Goal: Task Accomplishment & Management: Manage account settings

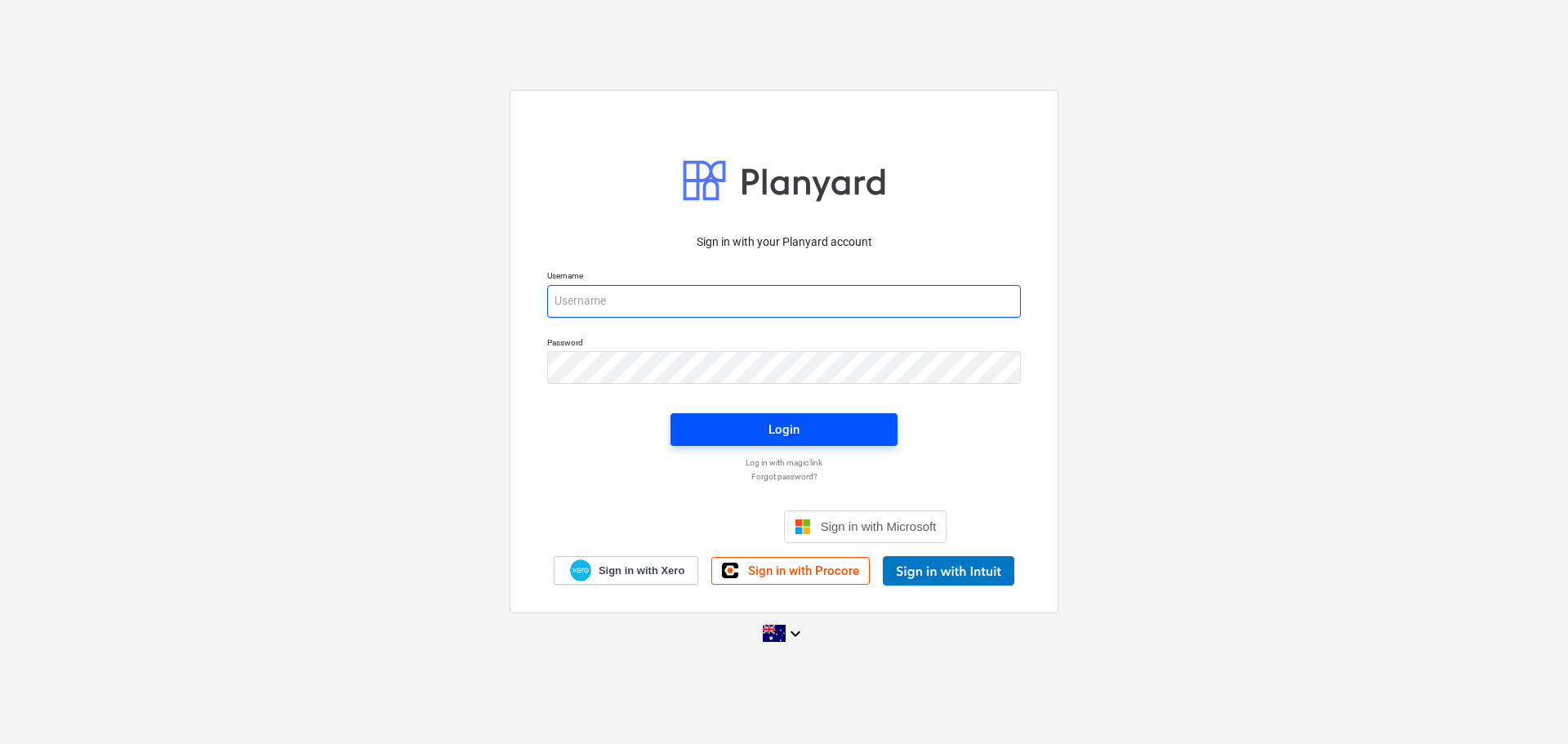
type input "[EMAIL_ADDRESS][DOMAIN_NAME]"
click at [797, 424] on div "Login" at bounding box center [784, 429] width 31 height 21
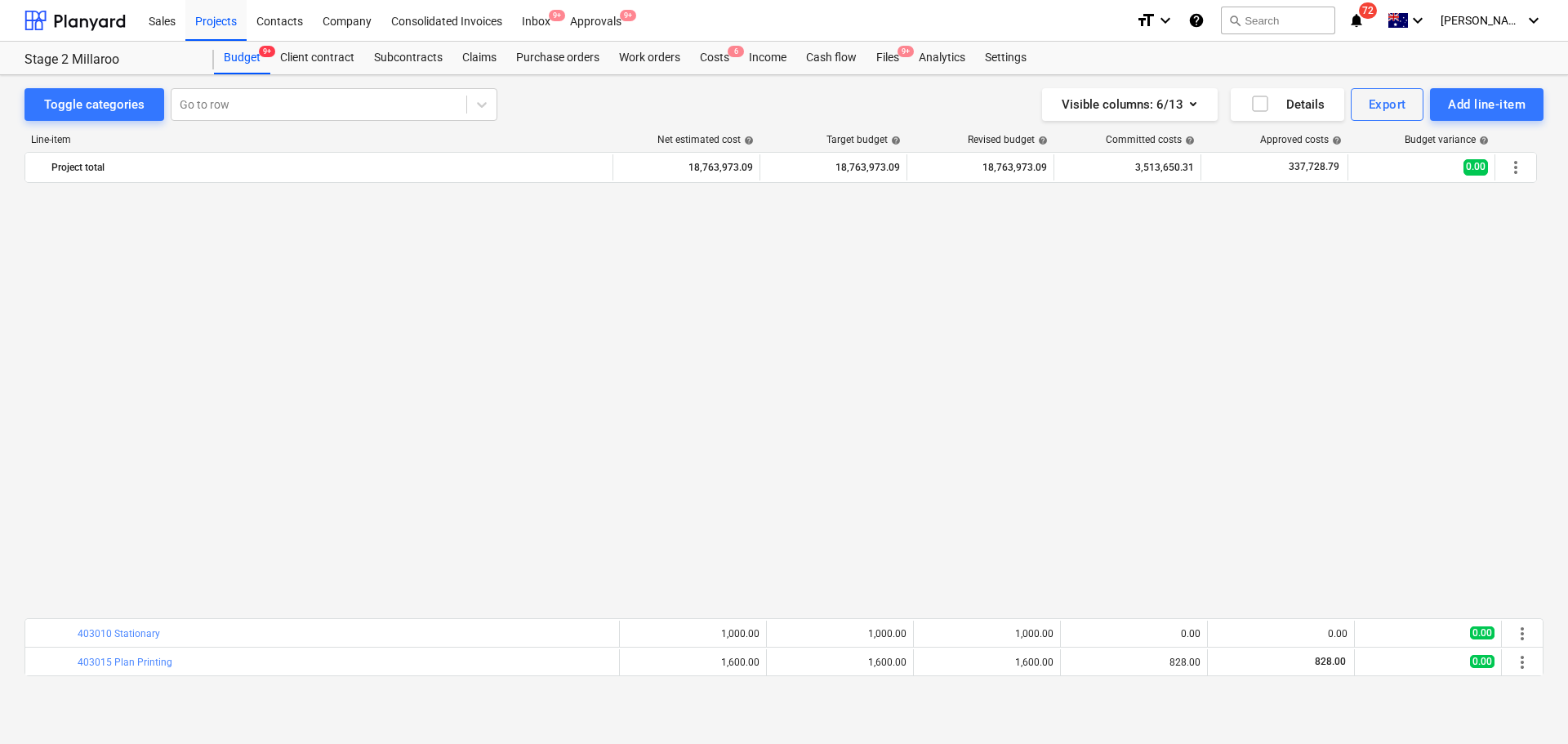
scroll to position [1003, 0]
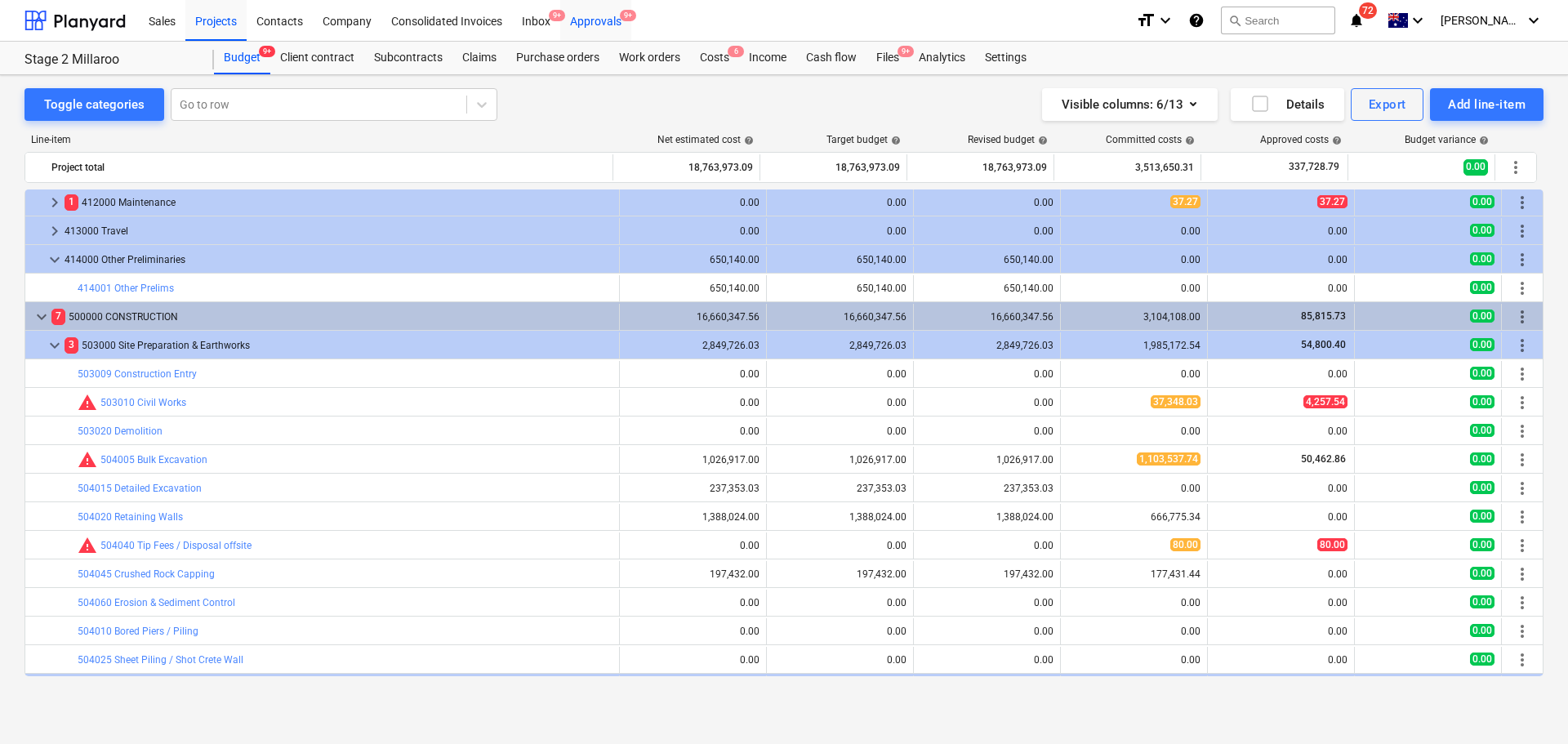
click at [592, 20] on div "Approvals 9+" at bounding box center [595, 20] width 71 height 42
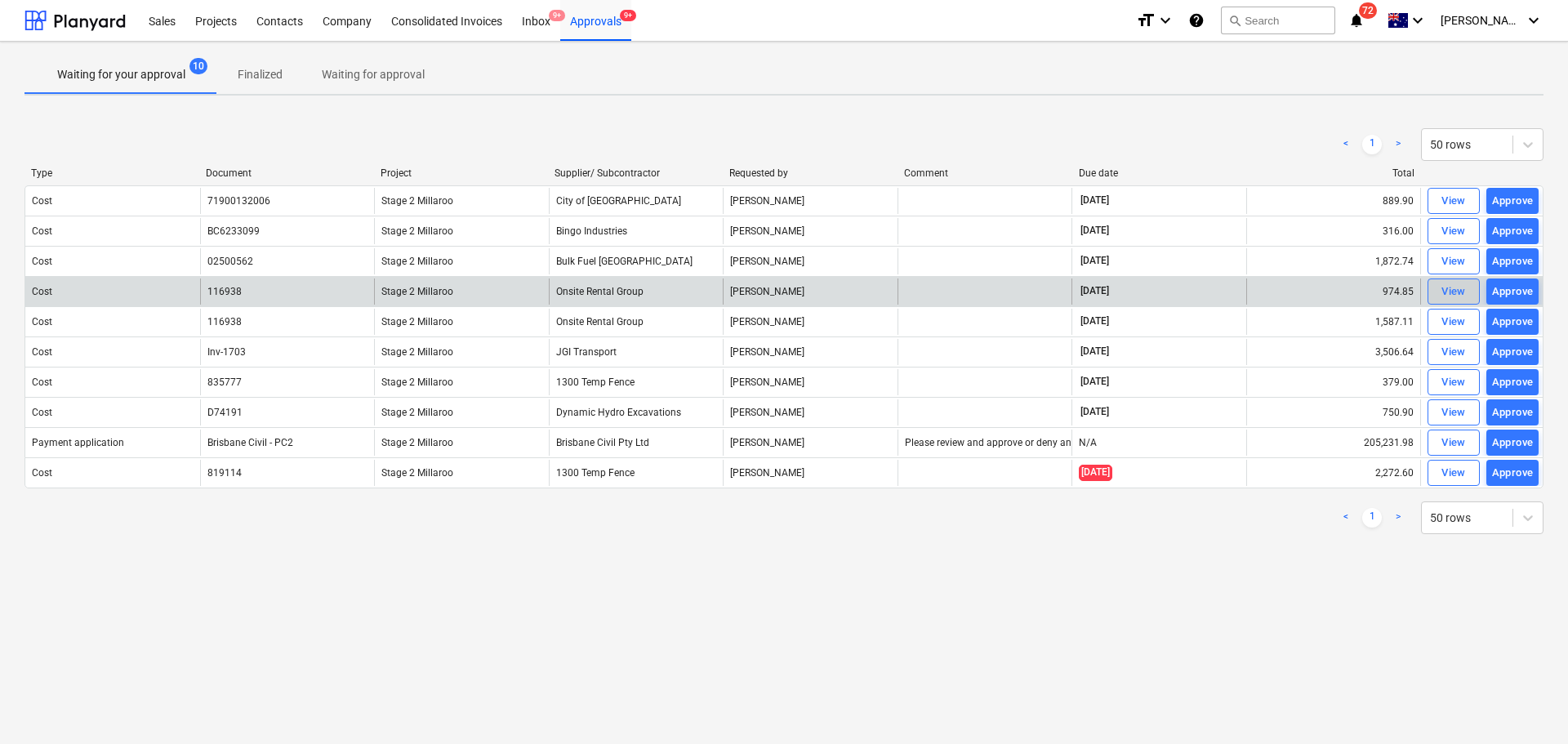
click at [1453, 286] on div "View" at bounding box center [1453, 292] width 25 height 19
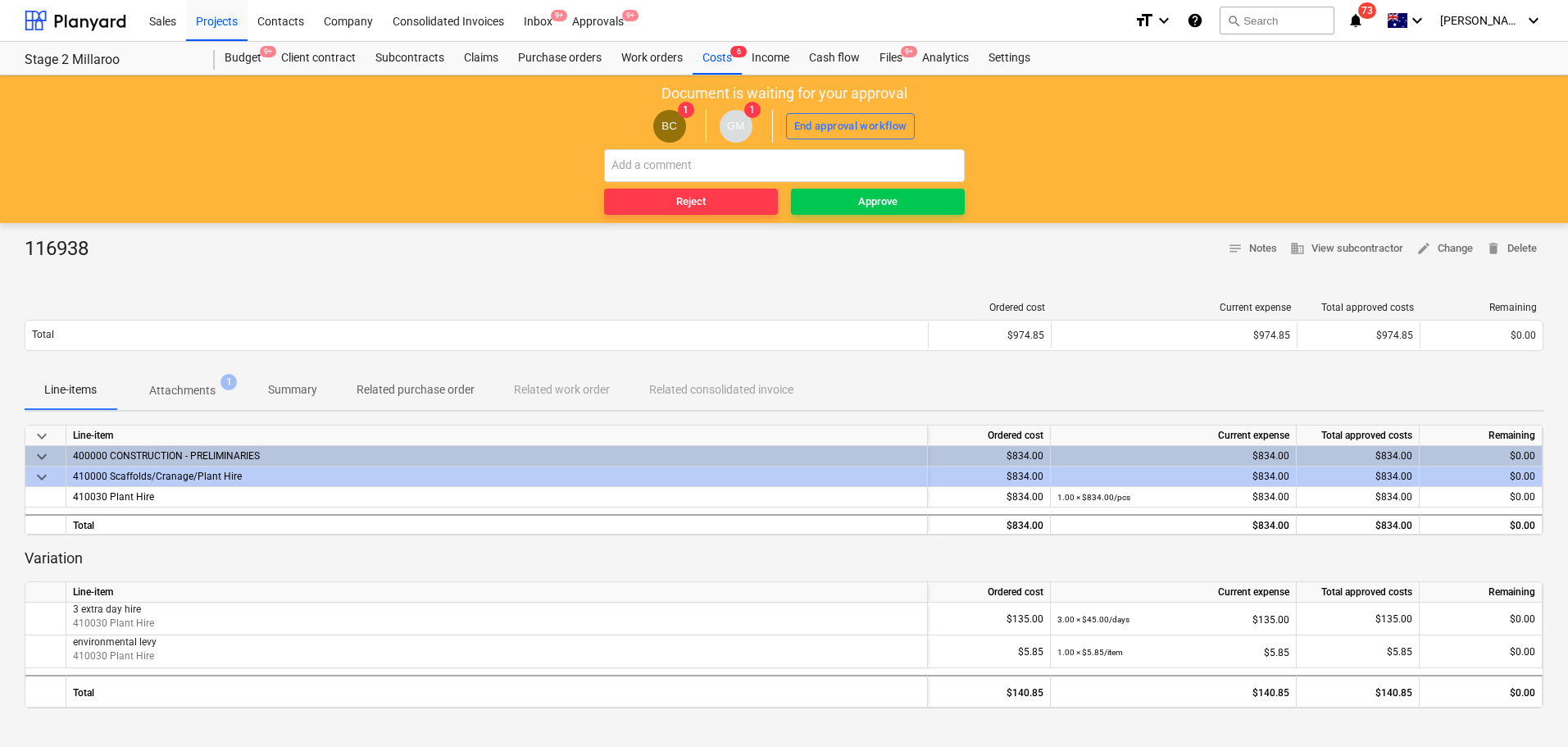
click at [179, 387] on p "Attachments" at bounding box center [182, 390] width 67 height 17
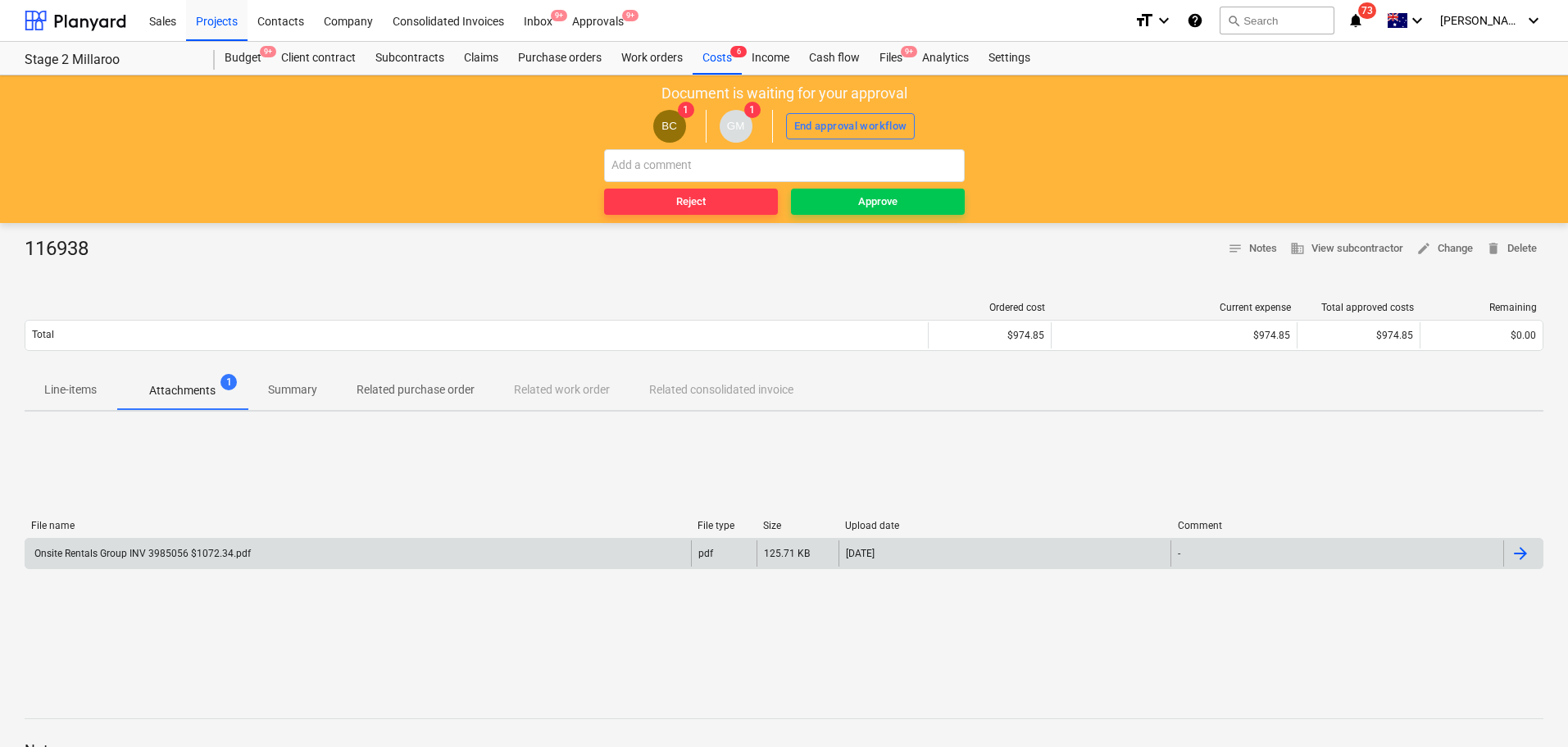
click at [108, 555] on div "Onsite Rentals Group INV 3985056 $1072.34.pdf" at bounding box center [141, 553] width 219 height 12
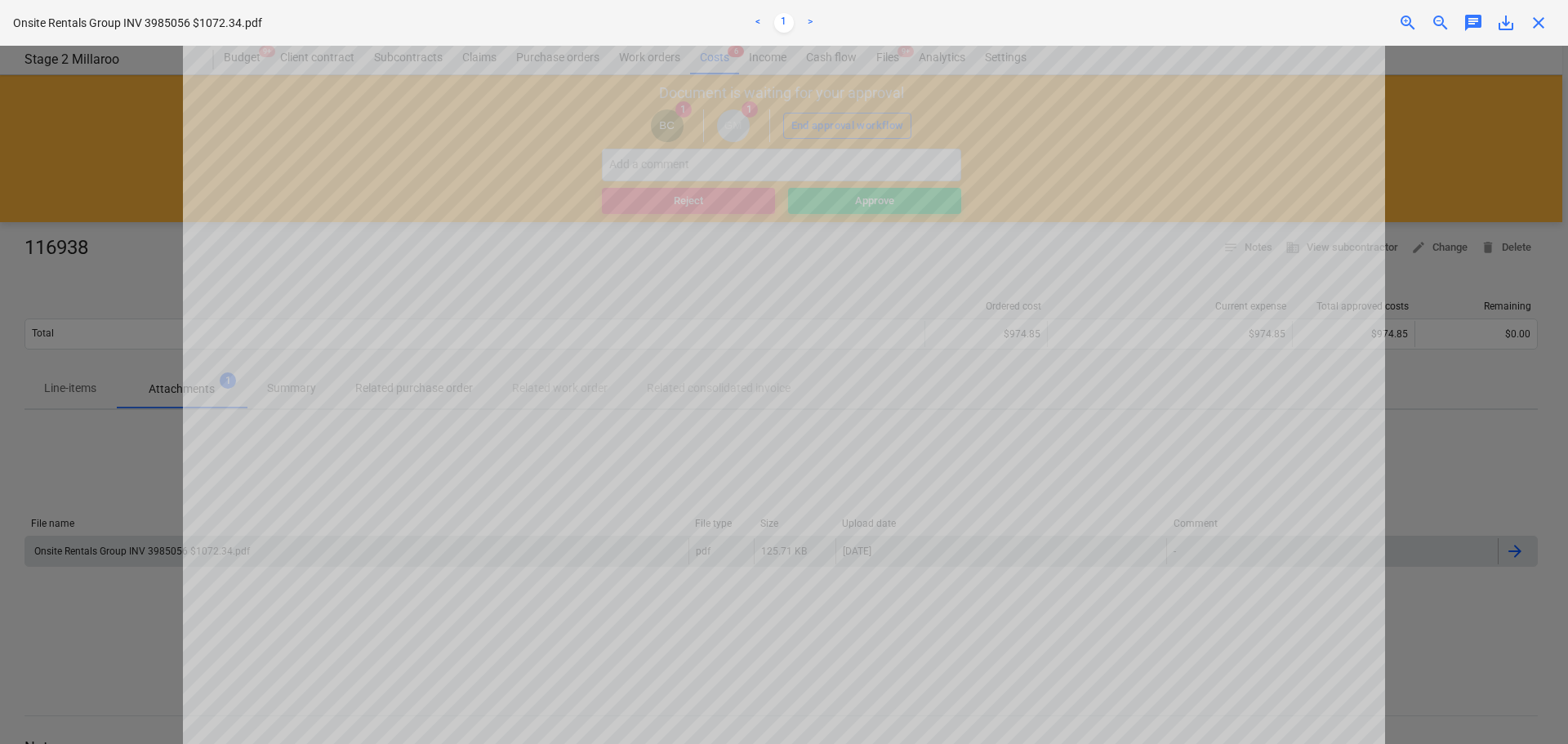
scroll to position [112, 0]
click at [1543, 21] on span "close" at bounding box center [1539, 23] width 20 height 20
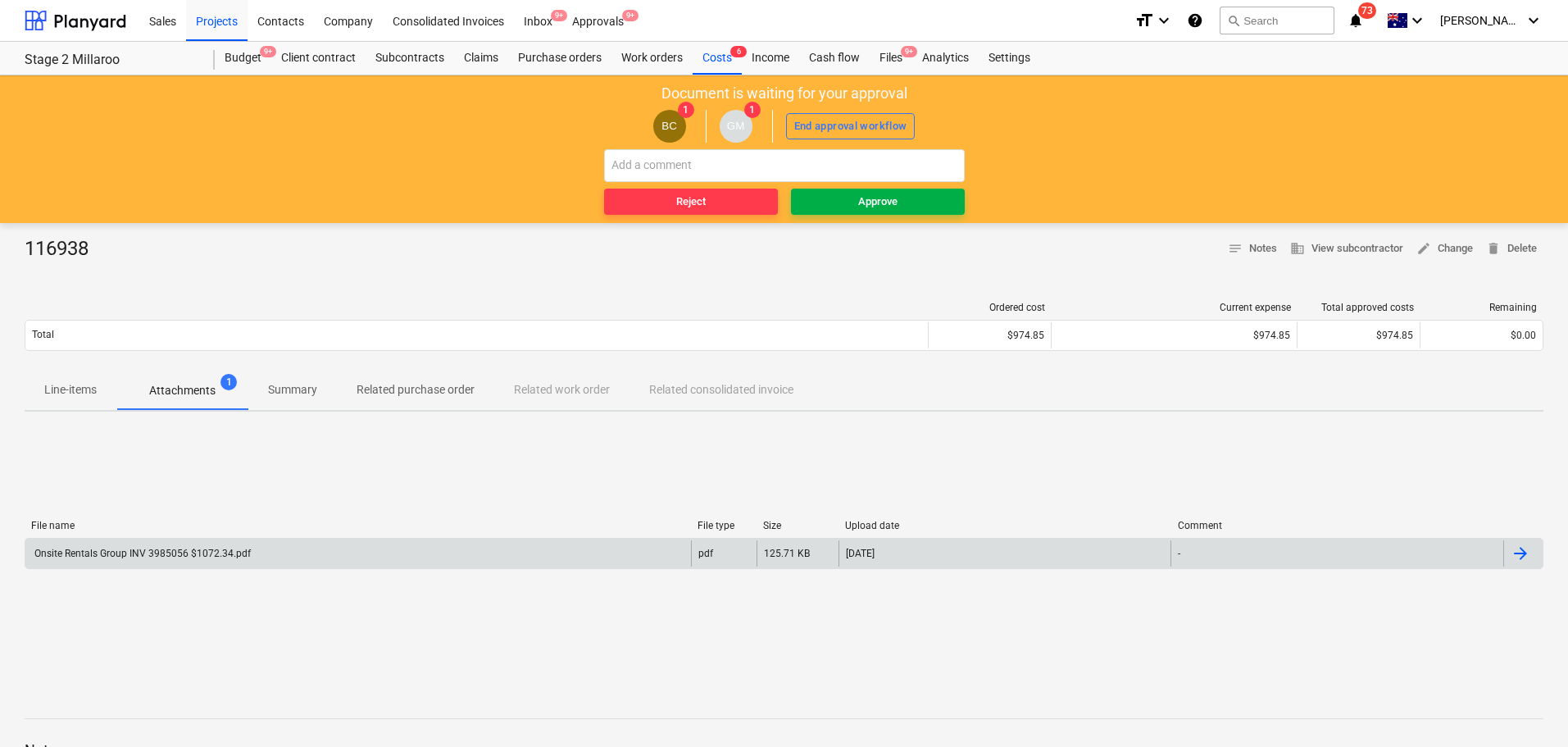
click at [861, 202] on div "Approve" at bounding box center [877, 202] width 39 height 19
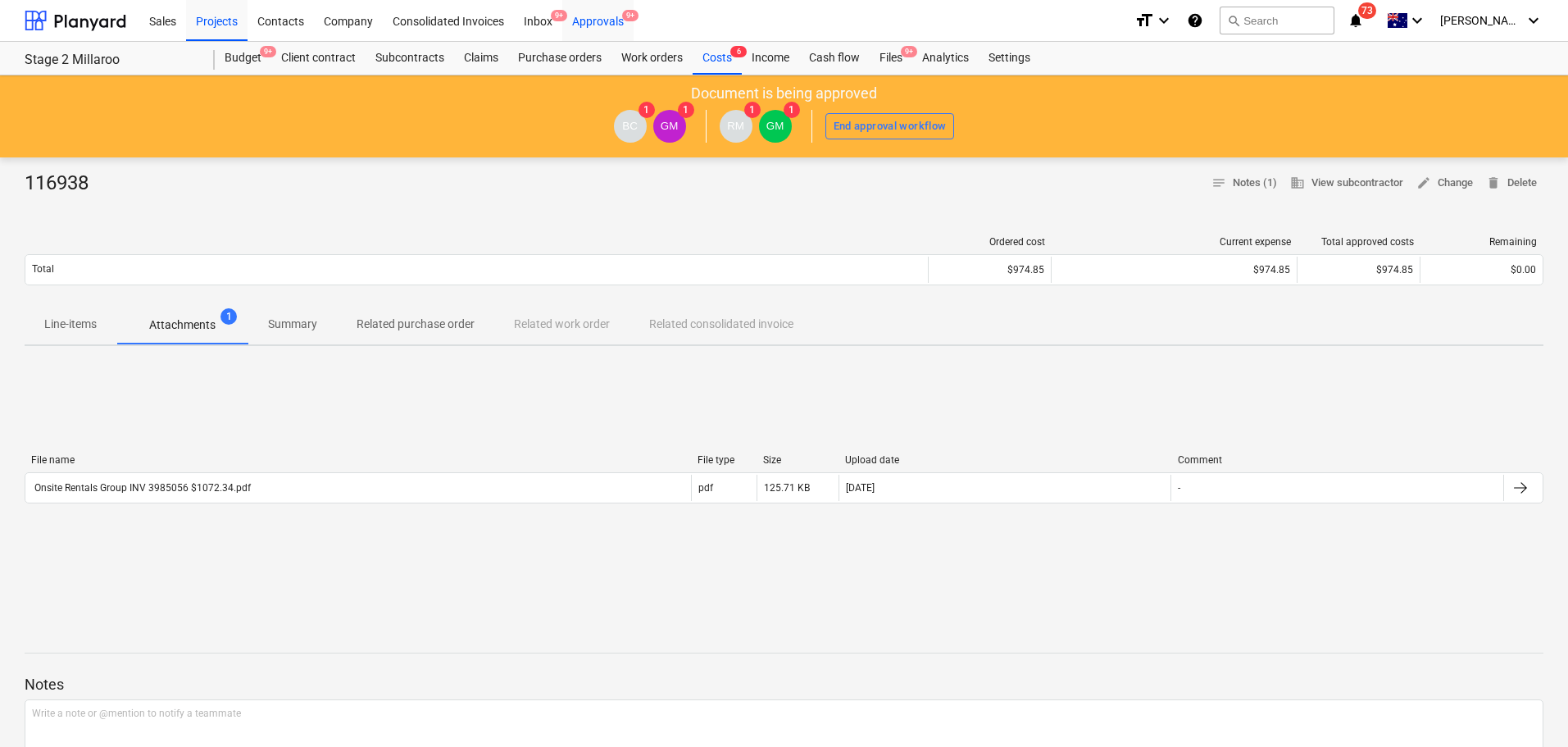
click at [607, 23] on div "Approvals 9+" at bounding box center [597, 20] width 71 height 42
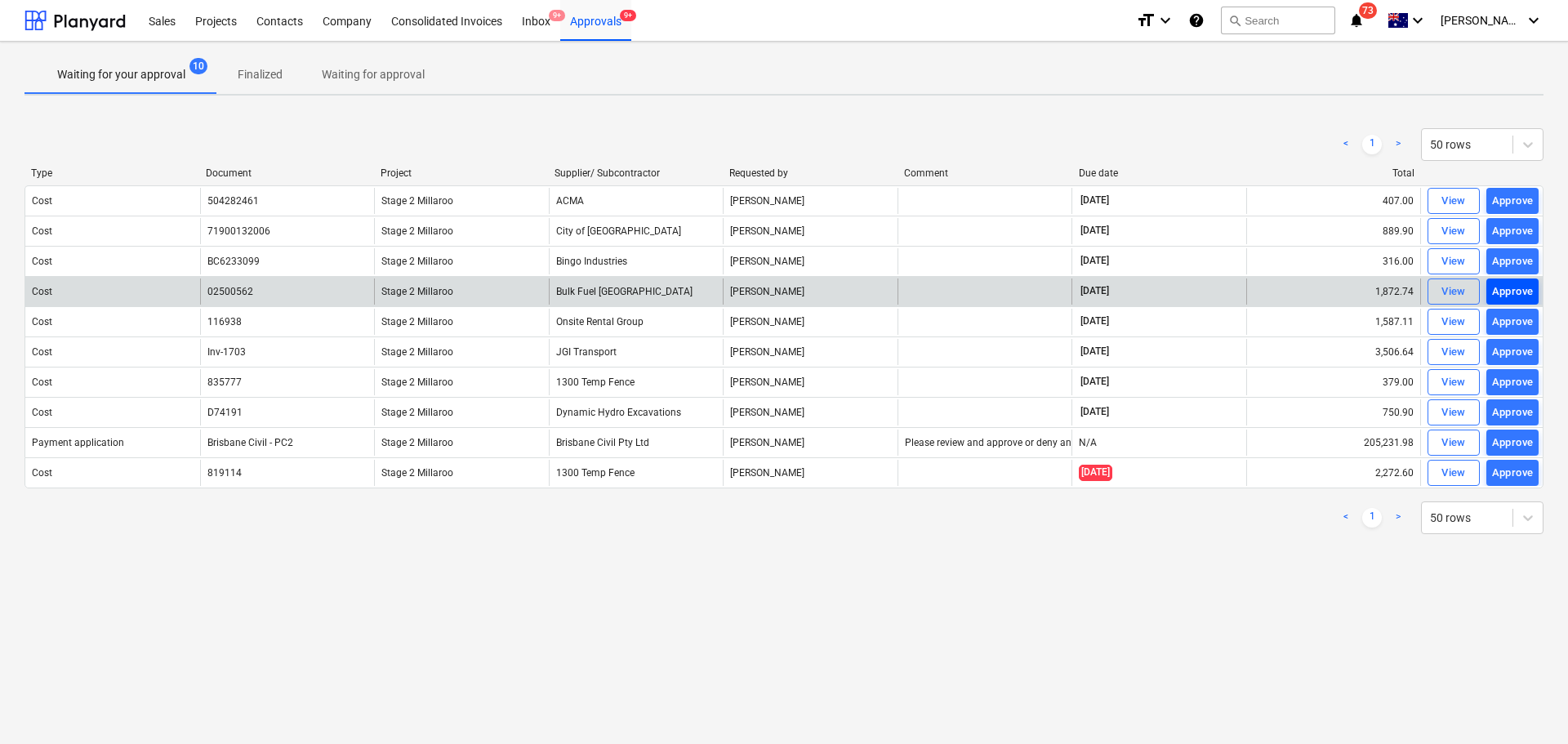
click at [1503, 292] on div "Approve" at bounding box center [1513, 292] width 42 height 19
click at [1446, 294] on div "View" at bounding box center [1453, 292] width 25 height 19
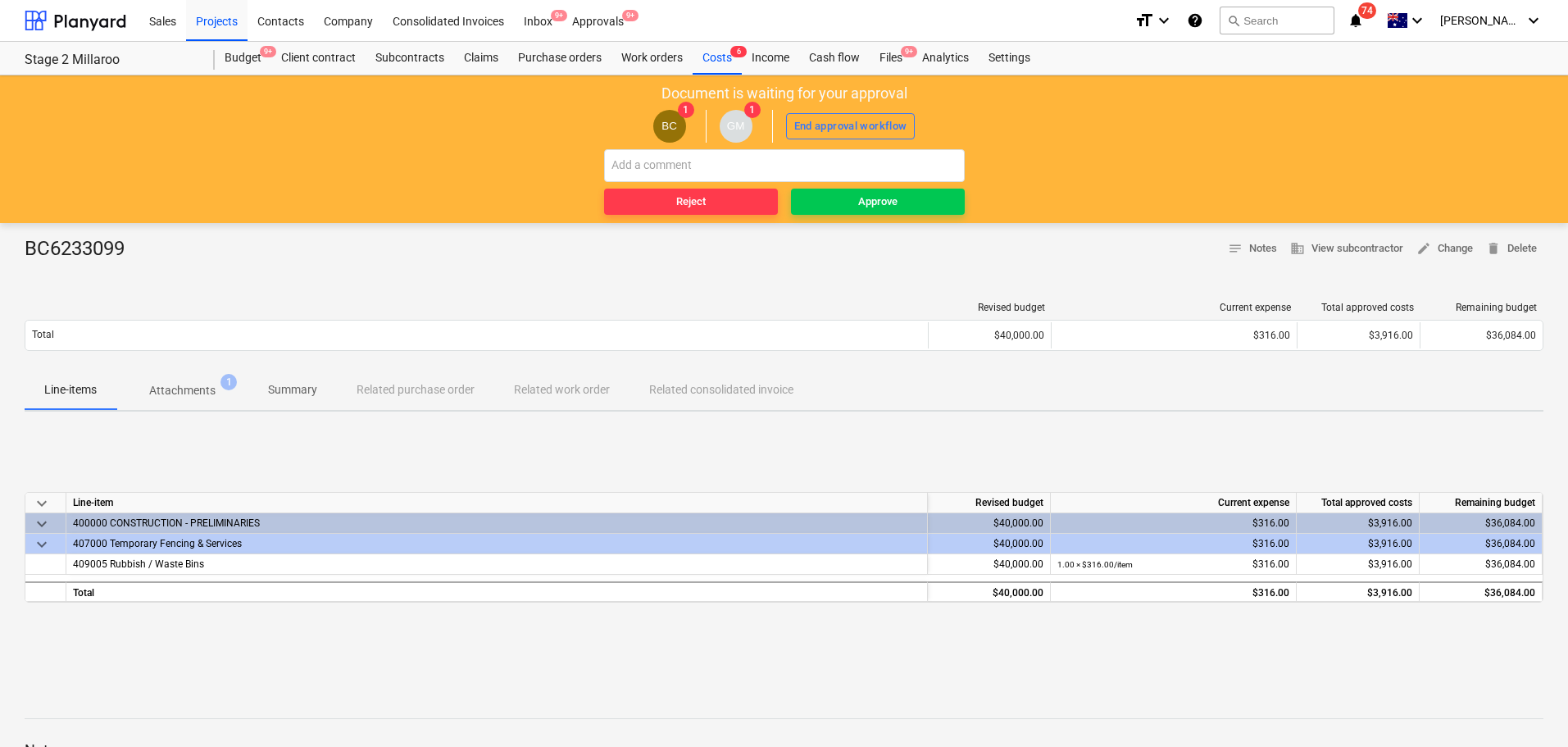
click at [190, 384] on p "Attachments" at bounding box center [182, 390] width 67 height 17
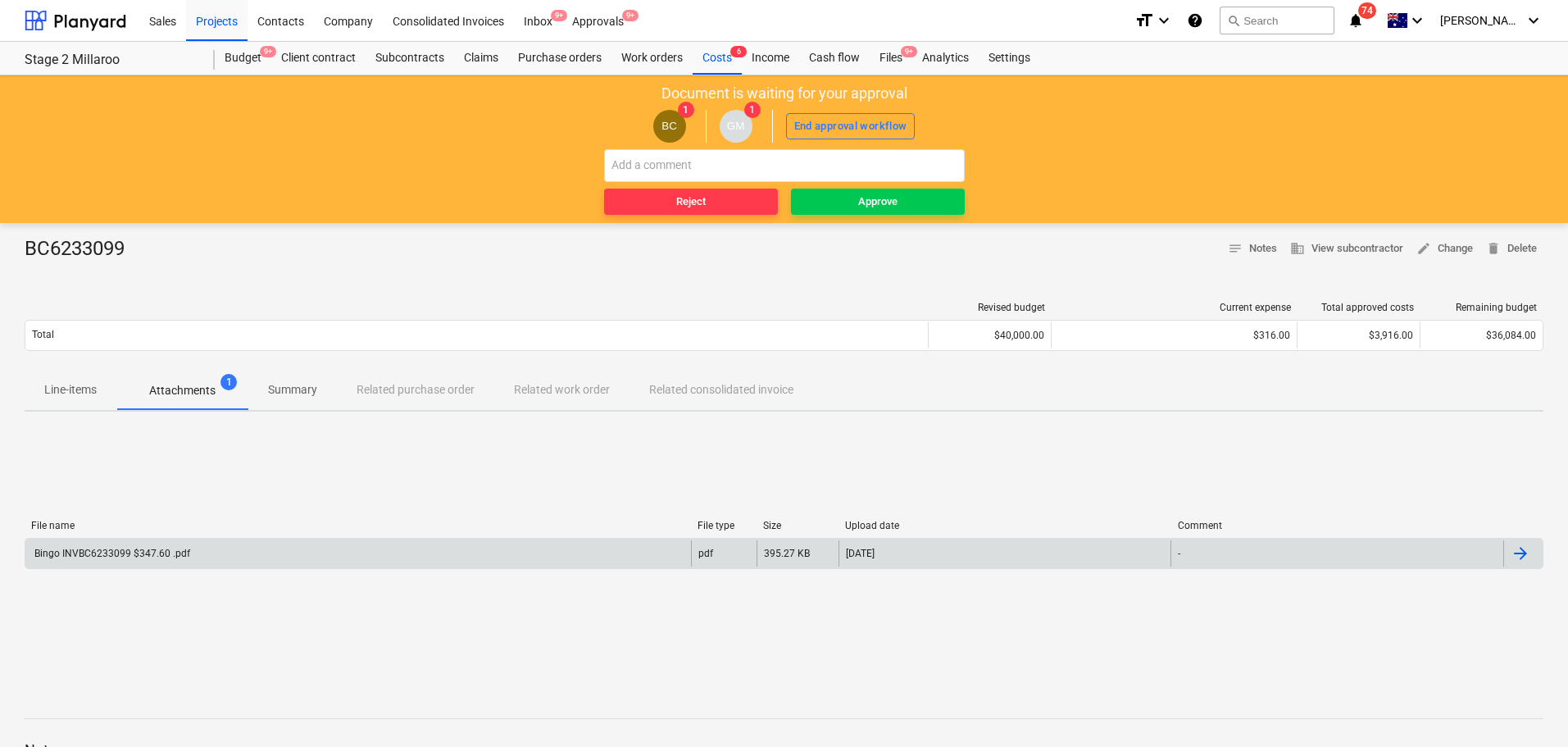
click at [141, 554] on div "Bingo INVBC6233099 $347.60 .pdf" at bounding box center [110, 553] width 158 height 12
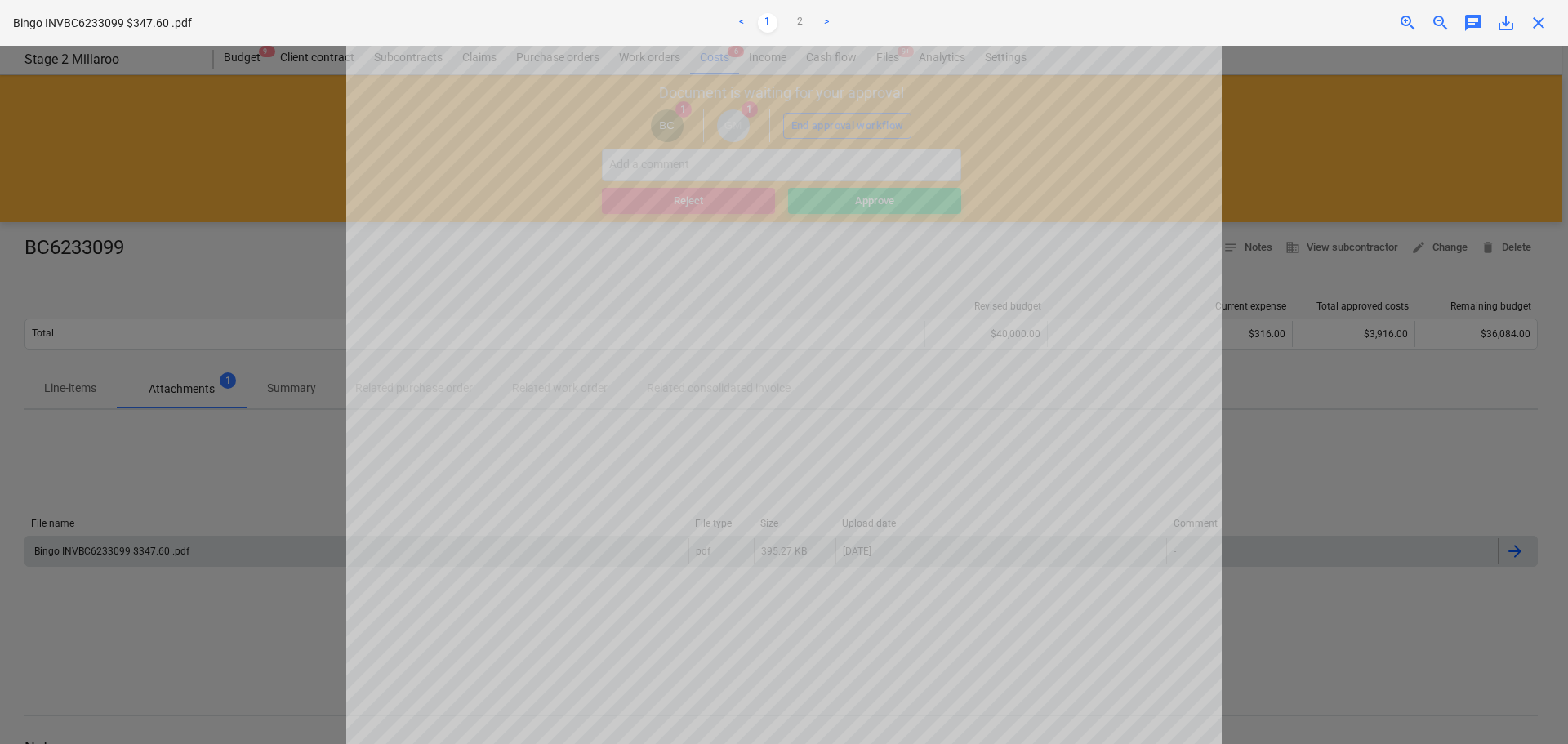
scroll to position [38, 0]
click at [1536, 25] on span "close" at bounding box center [1539, 23] width 20 height 20
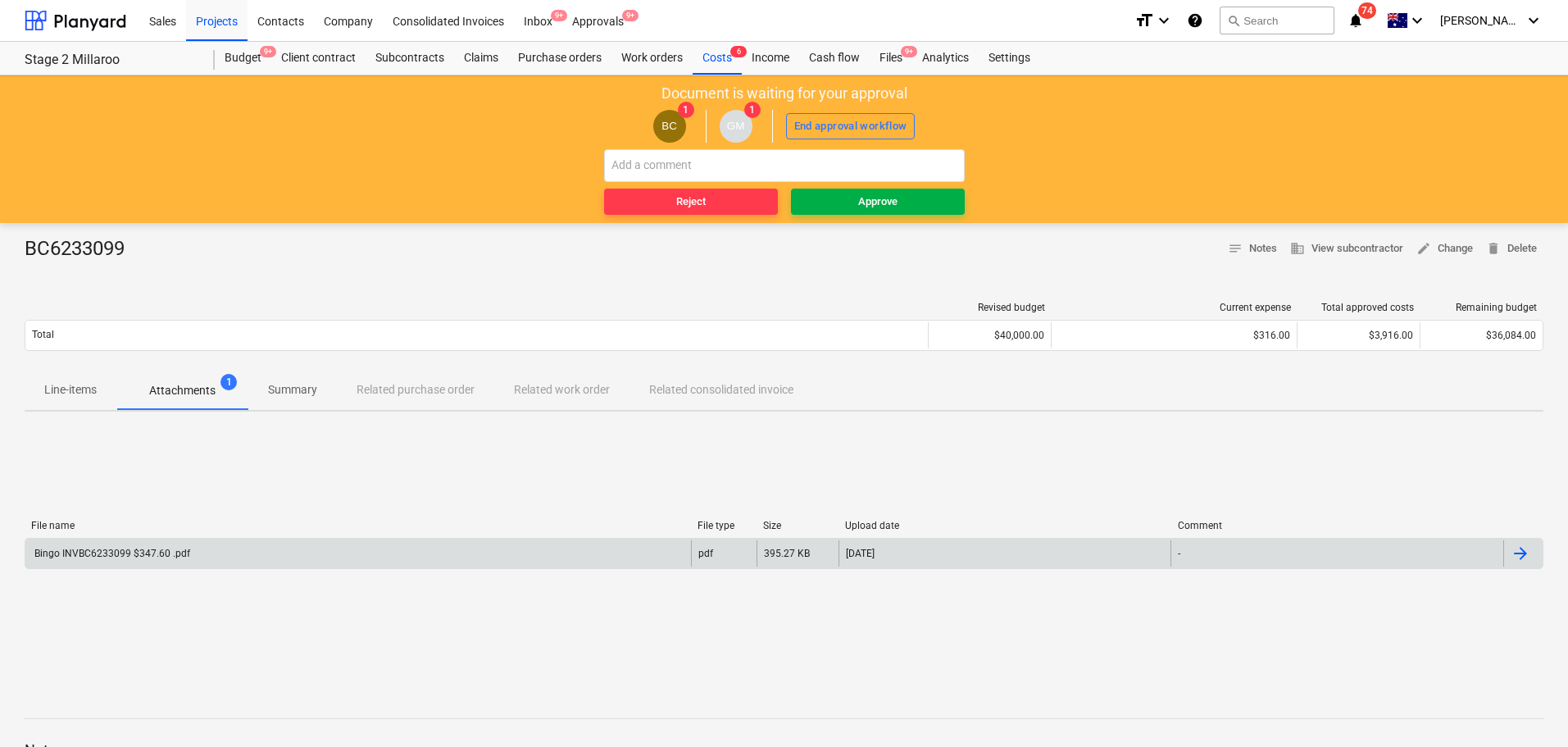
click at [871, 198] on div "Approve" at bounding box center [877, 202] width 39 height 19
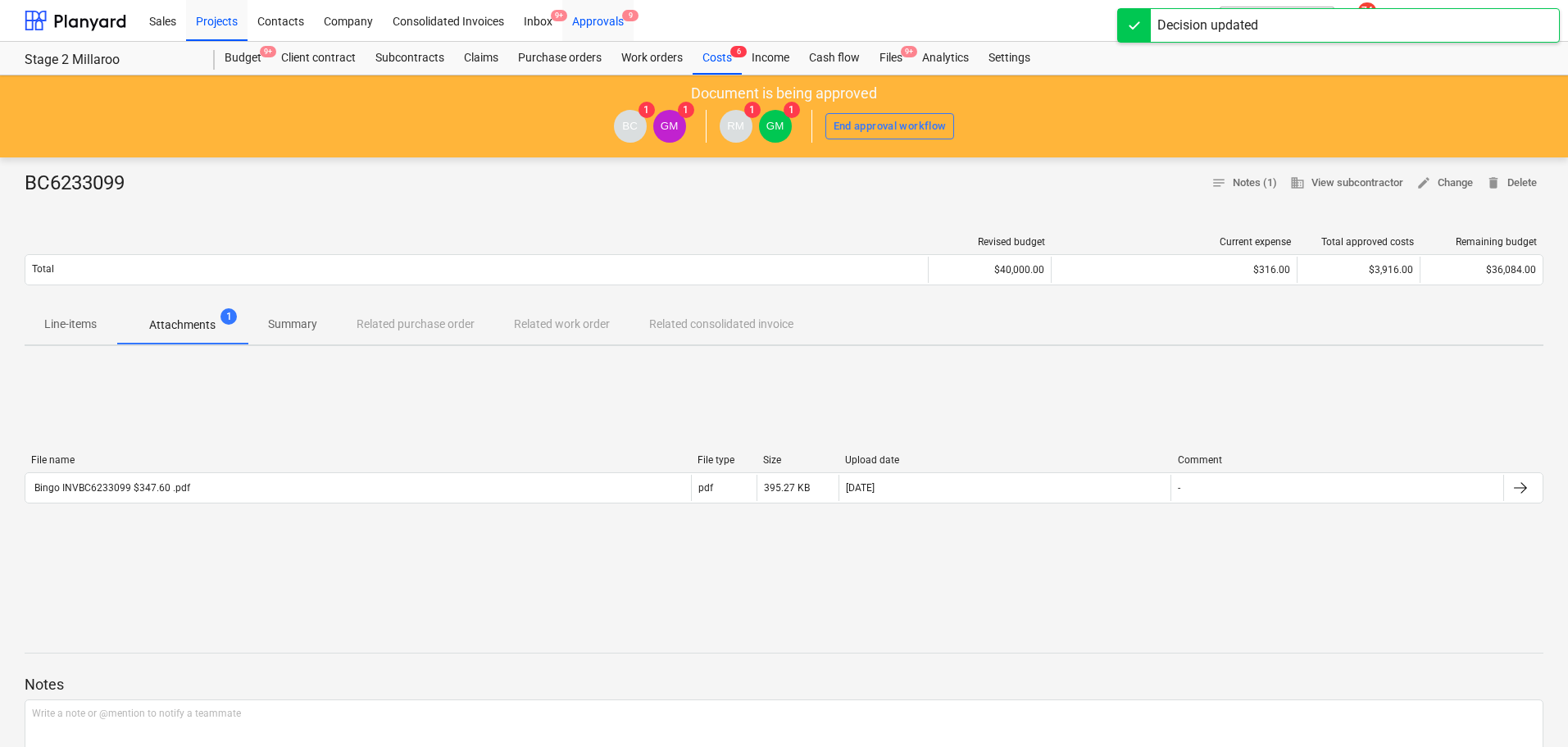
click at [607, 19] on div "Approvals 9" at bounding box center [597, 20] width 71 height 42
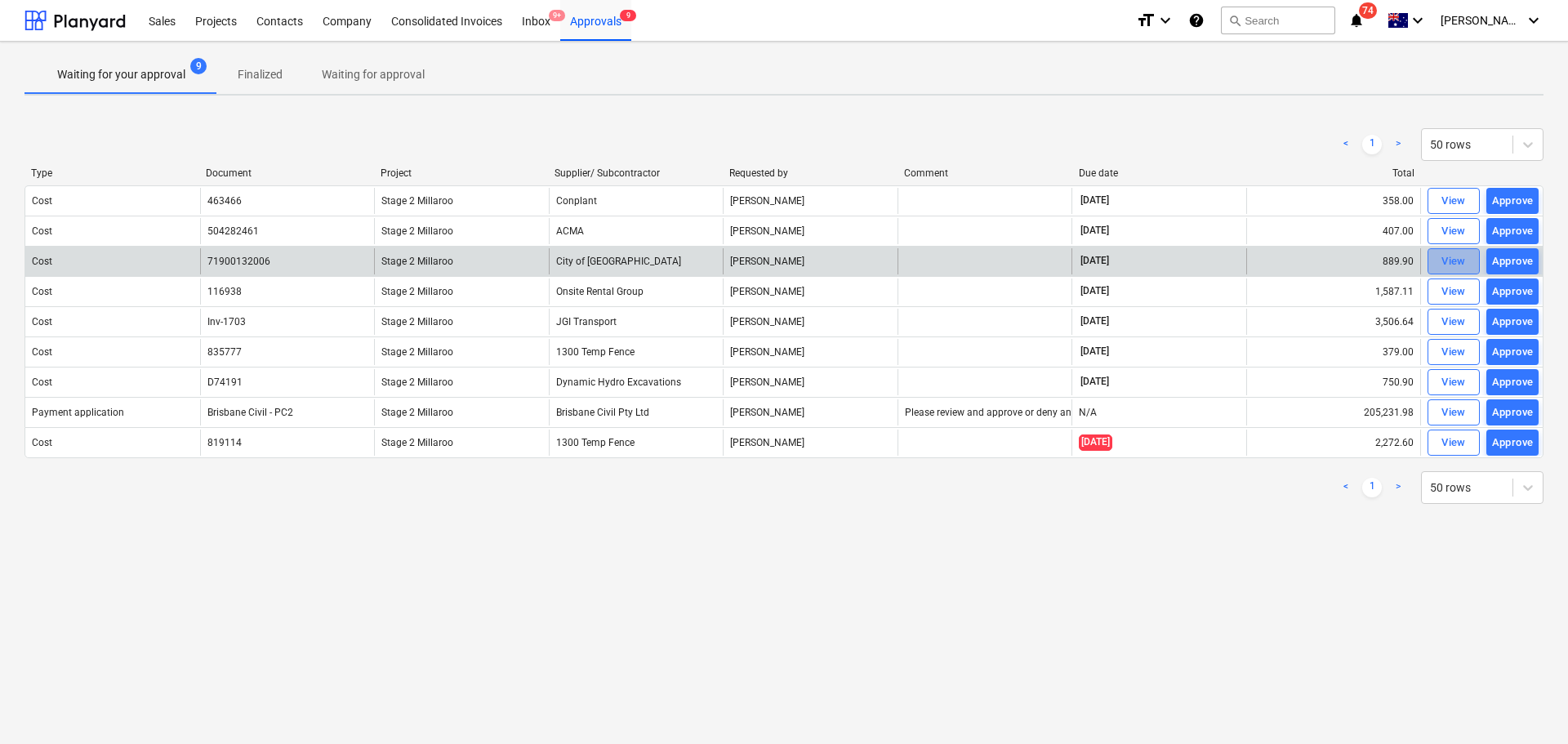
click at [1462, 257] on div "View" at bounding box center [1453, 262] width 25 height 19
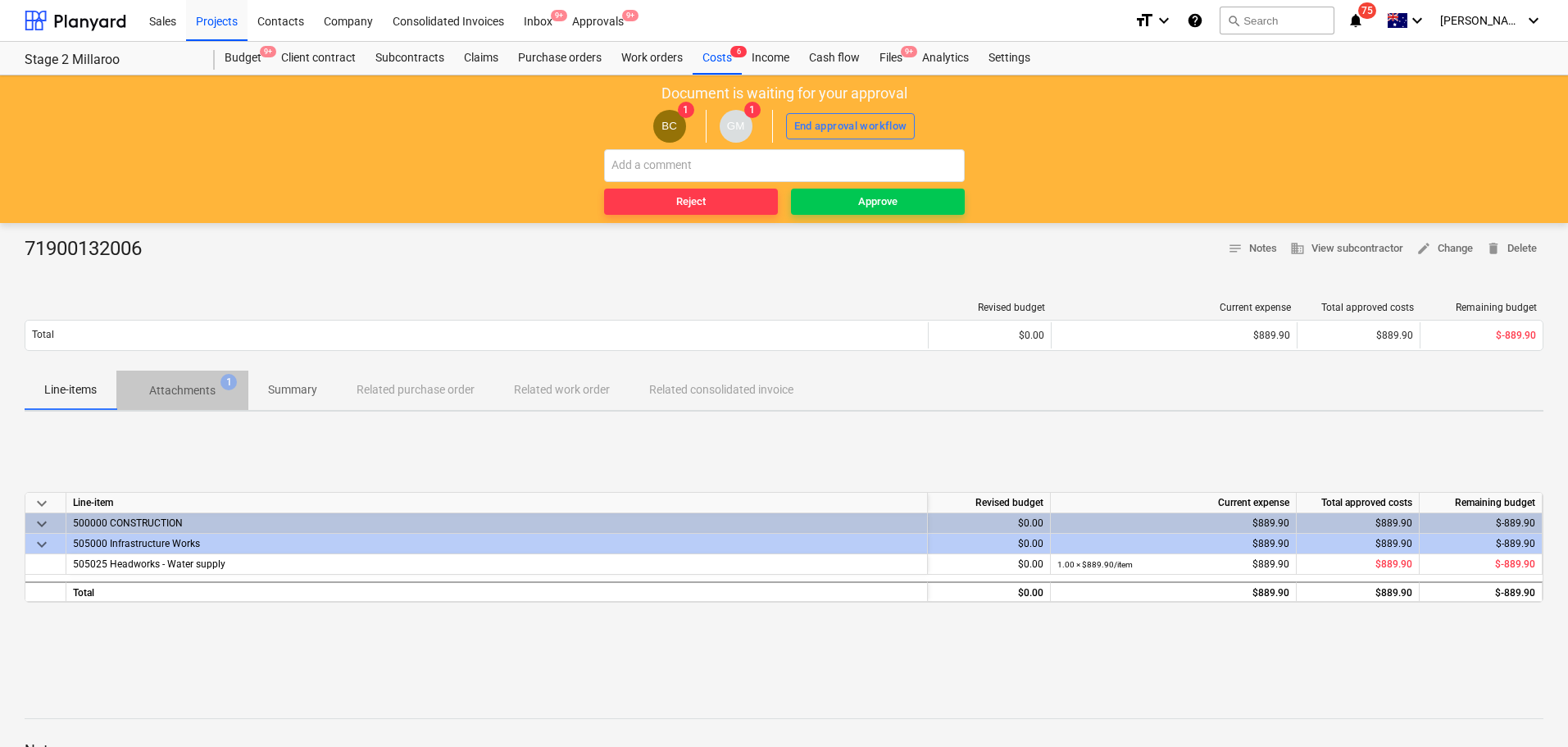
click at [184, 388] on p "Attachments" at bounding box center [182, 390] width 67 height 17
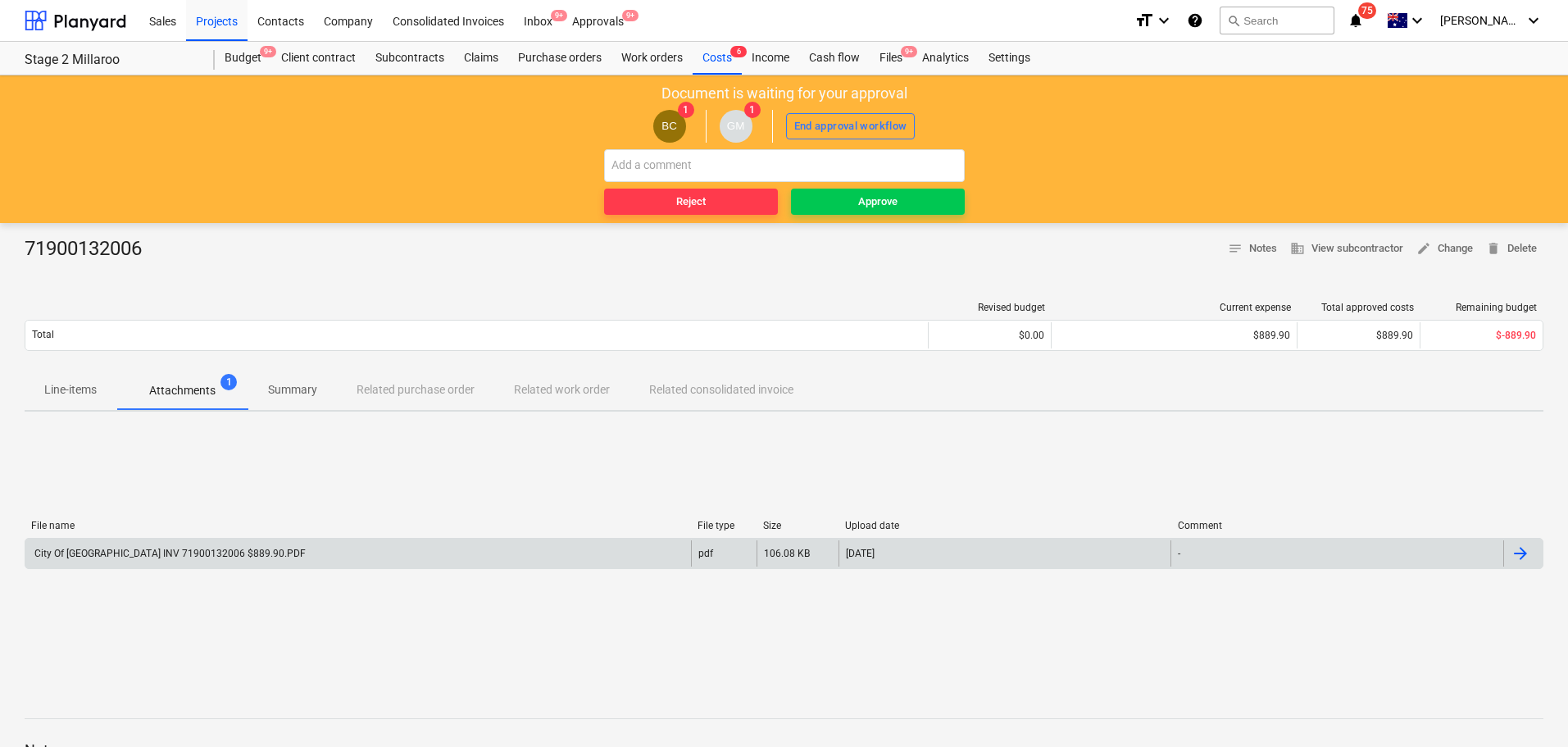
click at [163, 554] on div "City Of [GEOGRAPHIC_DATA] INV 71900132006 $889.90.PDF" at bounding box center [169, 553] width 274 height 12
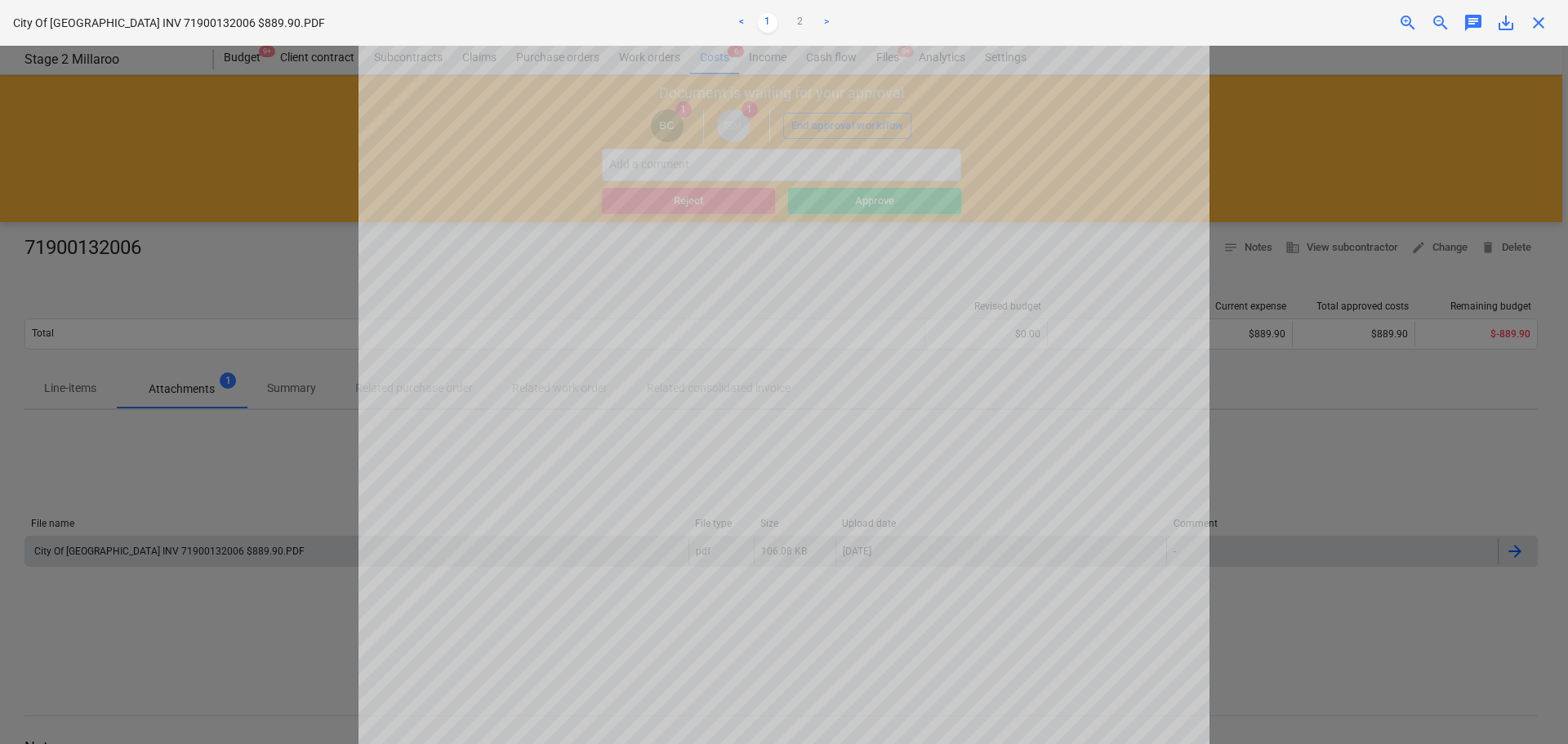
scroll to position [90, 0]
click at [1537, 26] on span "close" at bounding box center [1539, 23] width 20 height 20
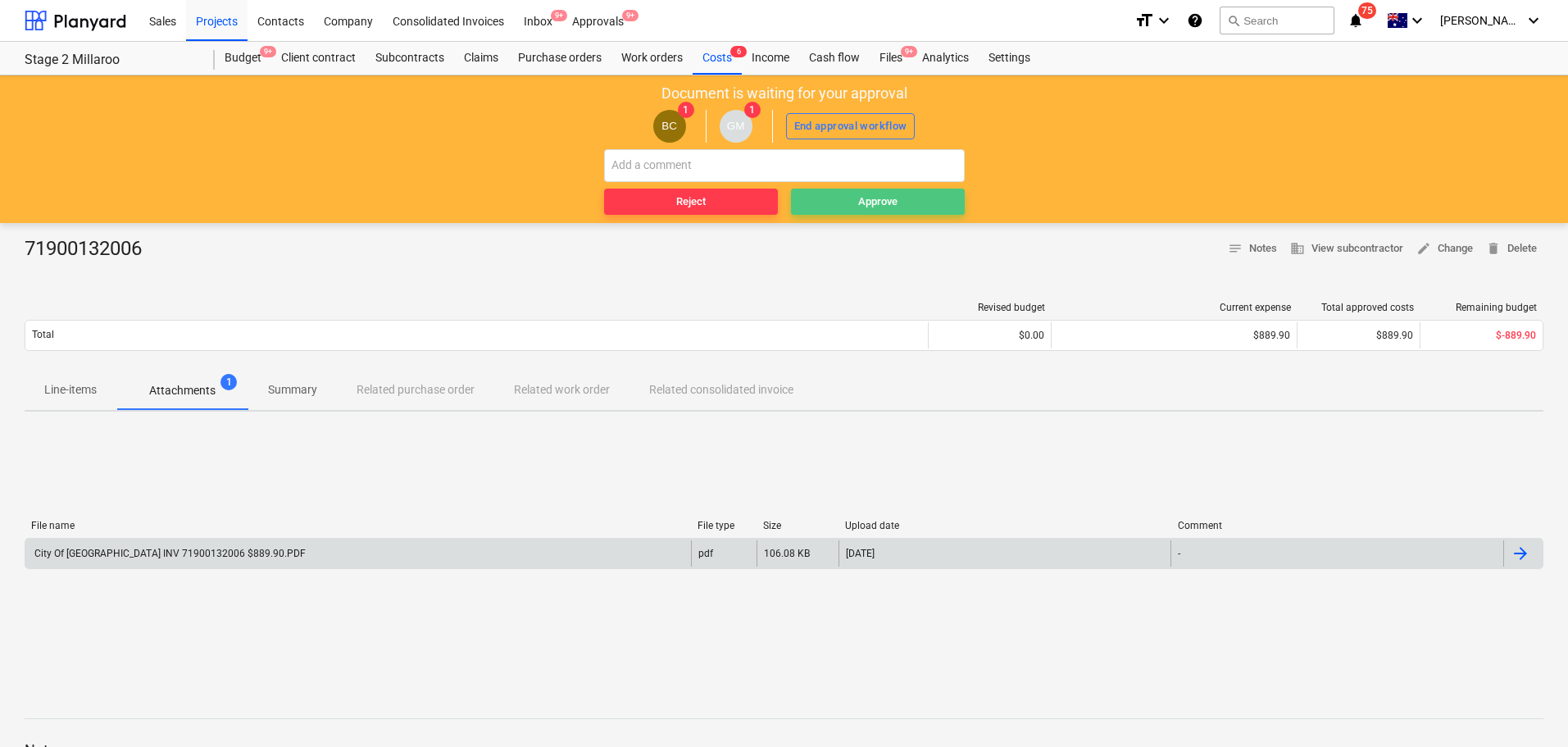
click at [861, 202] on div "Approve" at bounding box center [877, 202] width 39 height 19
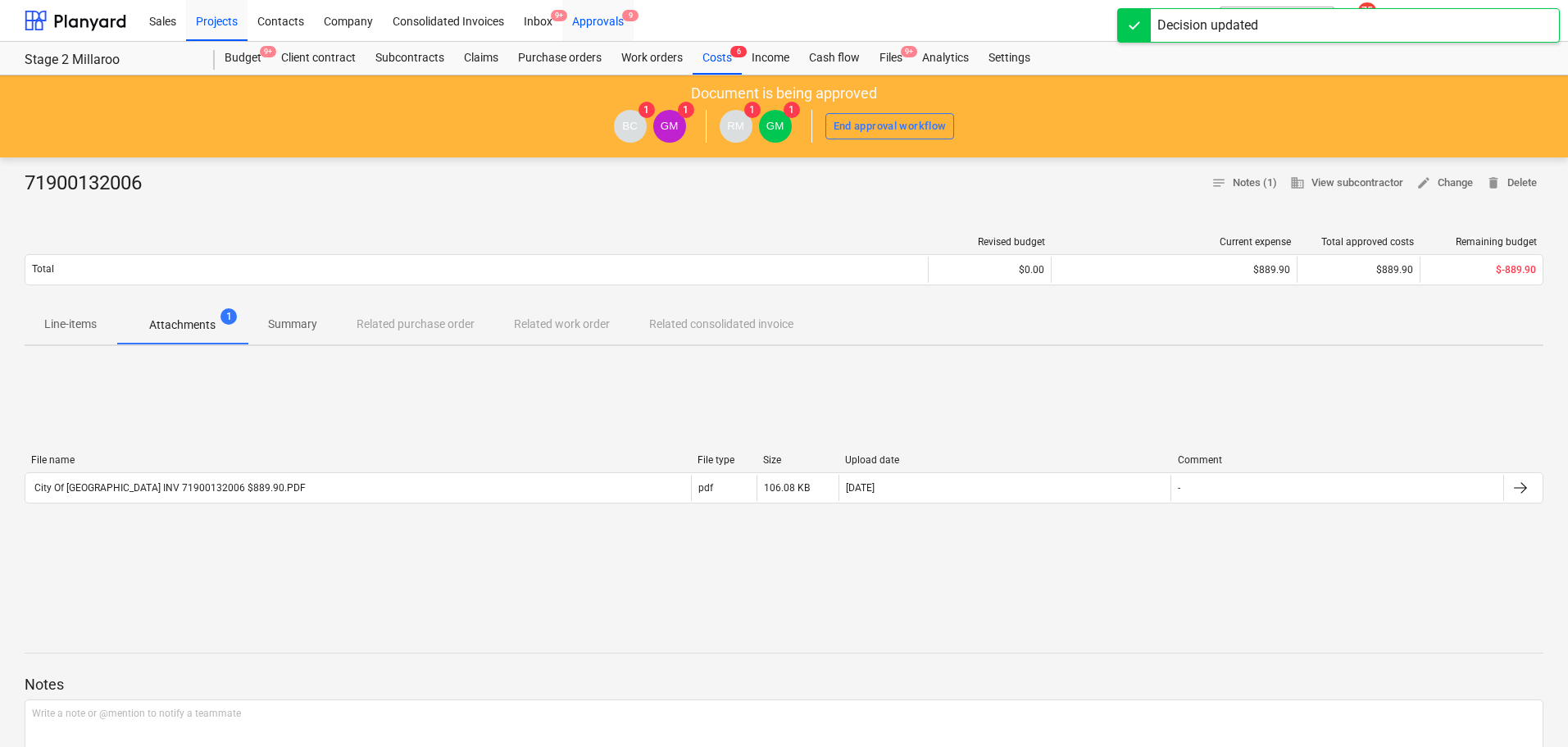
click at [607, 16] on div "Approvals 9" at bounding box center [597, 20] width 71 height 42
